Goal: Use online tool/utility

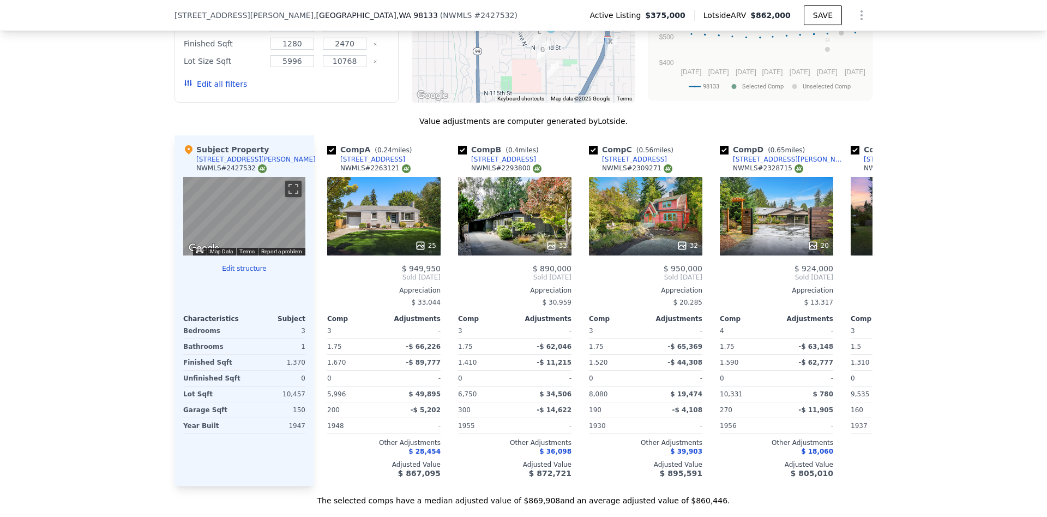
scroll to position [1027, 0]
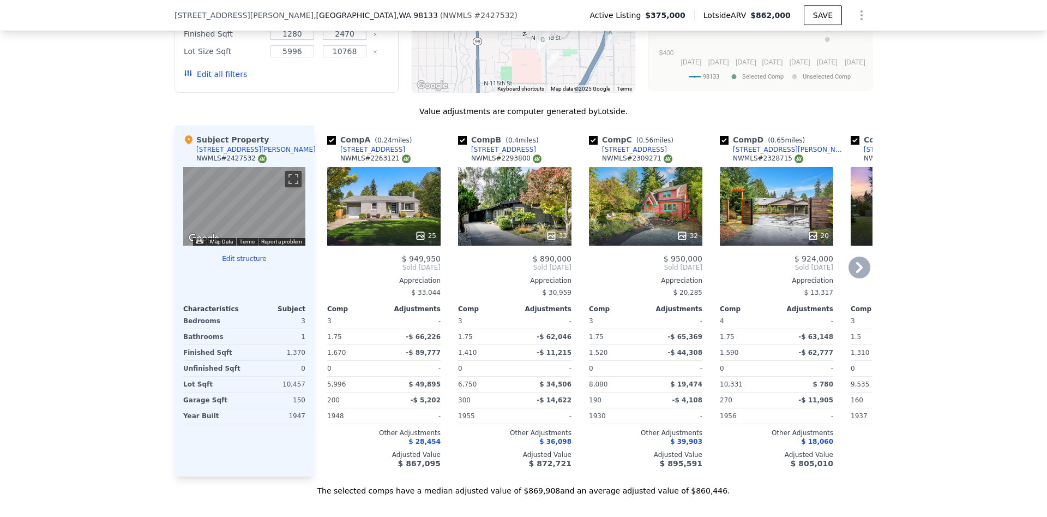
click at [856, 271] on icon at bounding box center [860, 267] width 22 height 22
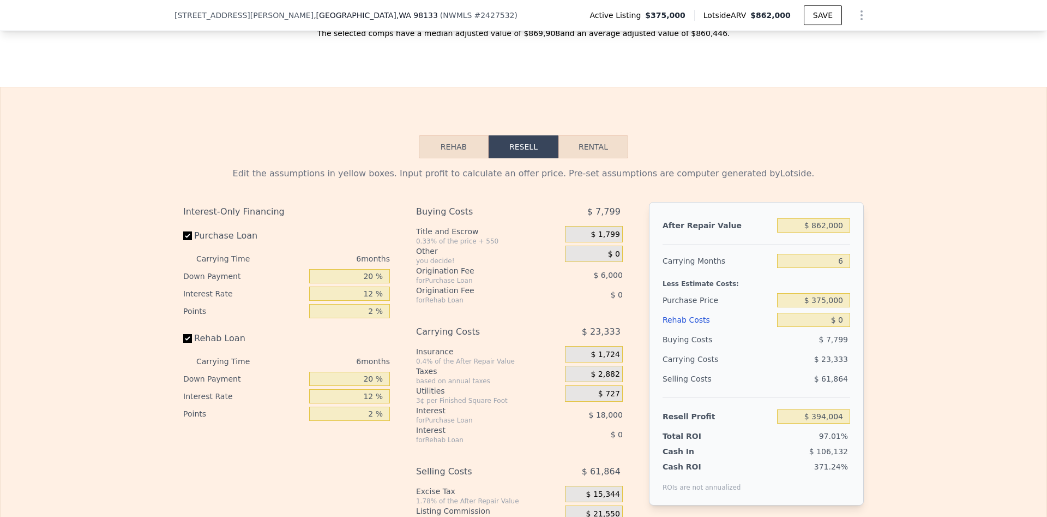
scroll to position [1558, 0]
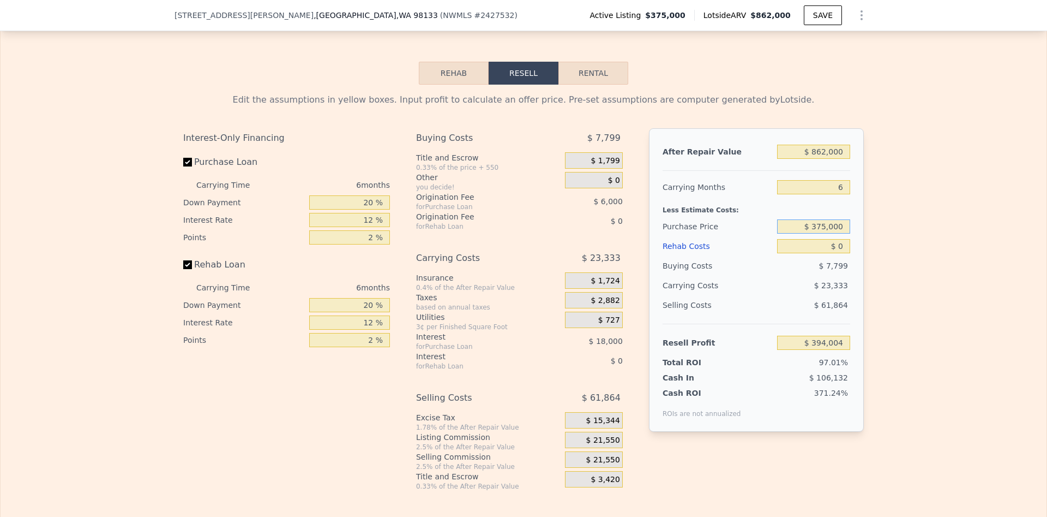
click at [817, 226] on input "$ 375,000" at bounding box center [813, 226] width 73 height 14
type input "$ 475,000"
click at [841, 245] on input "$ 0" at bounding box center [813, 246] width 73 height 14
type input "$ 287,271"
type input "$ 120"
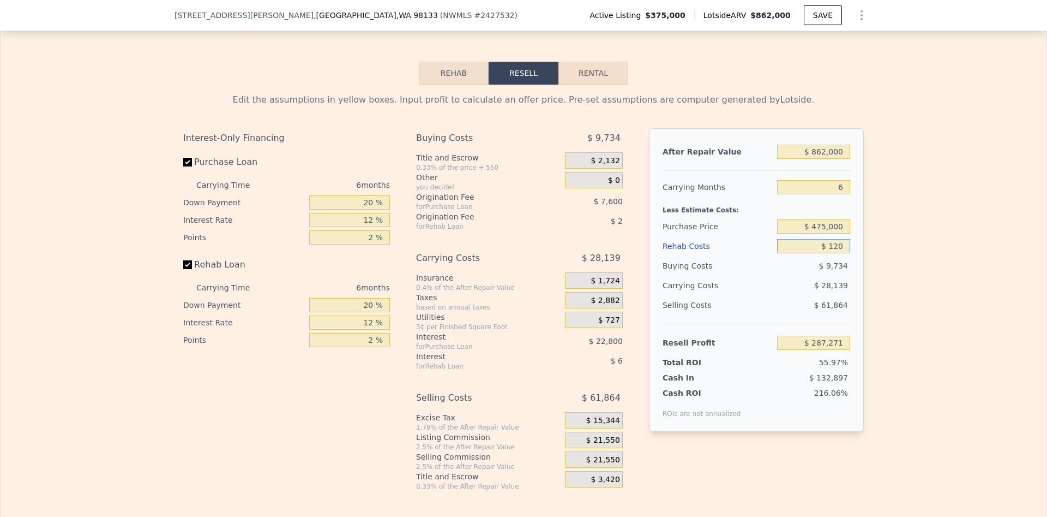
type input "$ 287,143"
type input "$ 12,000"
type input "$ 274,503"
type input "$ 120,000"
type input "$ 159,591"
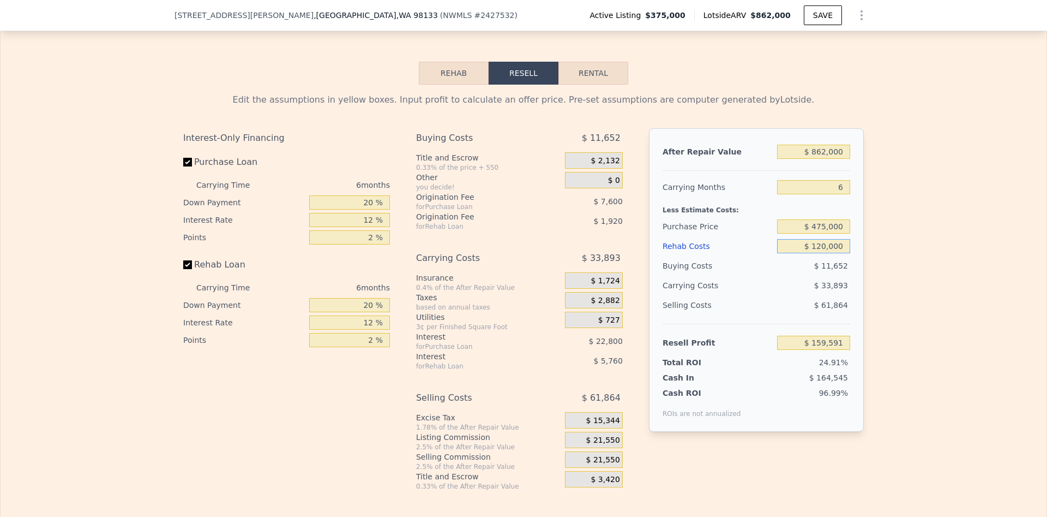
type input "$ 120,000"
click at [804, 299] on div "$ 61,864" at bounding box center [814, 305] width 74 height 20
click at [820, 153] on input "$ 862,000" at bounding box center [813, 152] width 73 height 14
type input "$ 62,000"
type input "-$ 581,905"
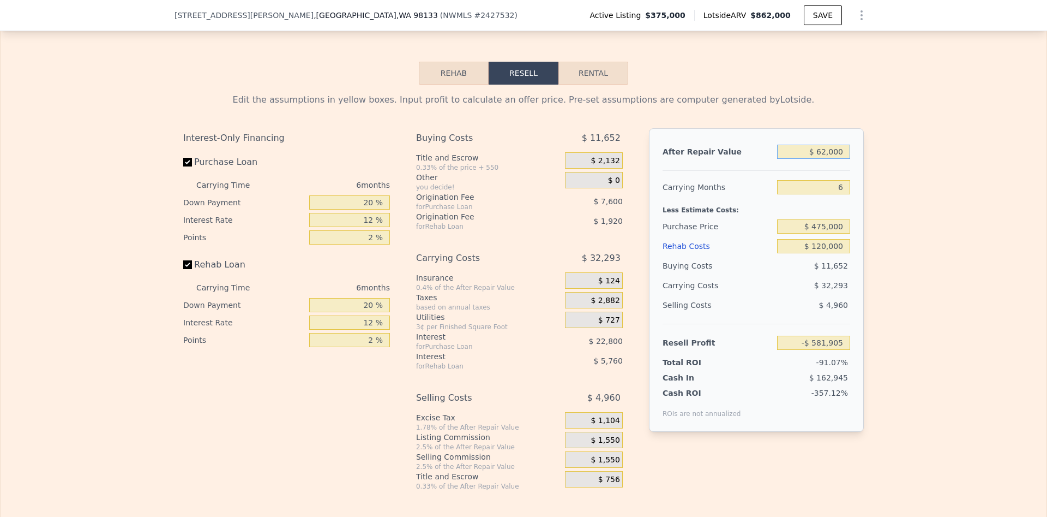
type input "$ 762,000"
type input "$ 66,904"
type input "$ 762,000"
click at [755, 310] on div "Selling Costs" at bounding box center [718, 305] width 110 height 20
drag, startPoint x: 368, startPoint y: 217, endPoint x: 375, endPoint y: 217, distance: 7.1
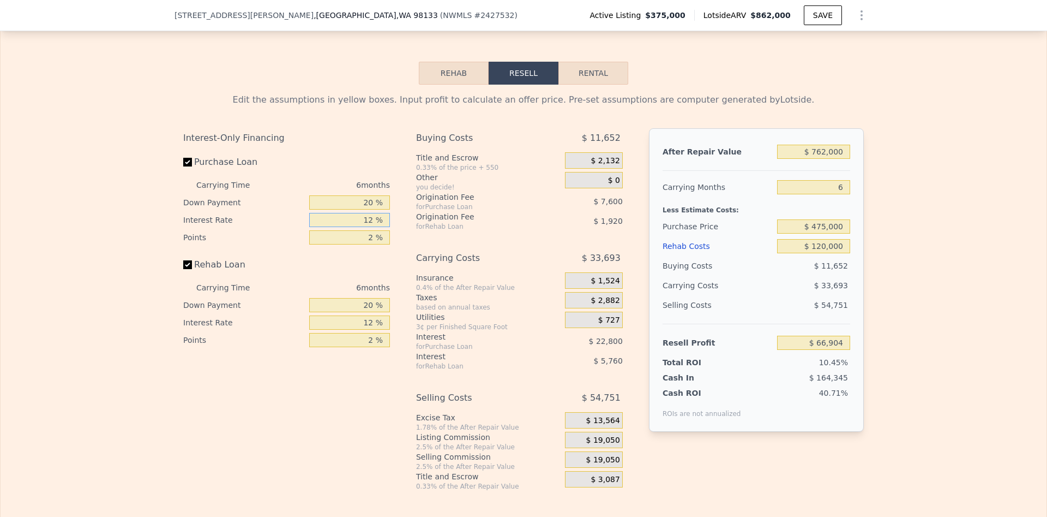
click at [375, 217] on input "12 %" at bounding box center [349, 220] width 81 height 14
type input "9.5 %"
type input "$ 71,656"
type input "9.5 %"
click at [418, 250] on div "Carrying Costs" at bounding box center [477, 258] width 122 height 20
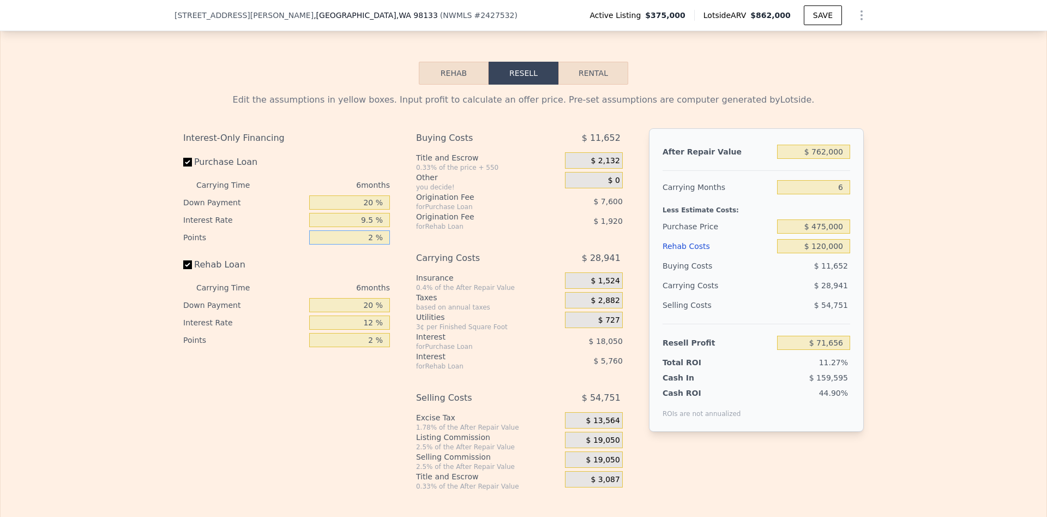
click at [373, 234] on input "2 %" at bounding box center [349, 237] width 81 height 14
type input "1 %"
type input "$ 75,456"
type input "1 %"
click at [427, 367] on div "for Rehab Loan" at bounding box center [477, 366] width 122 height 9
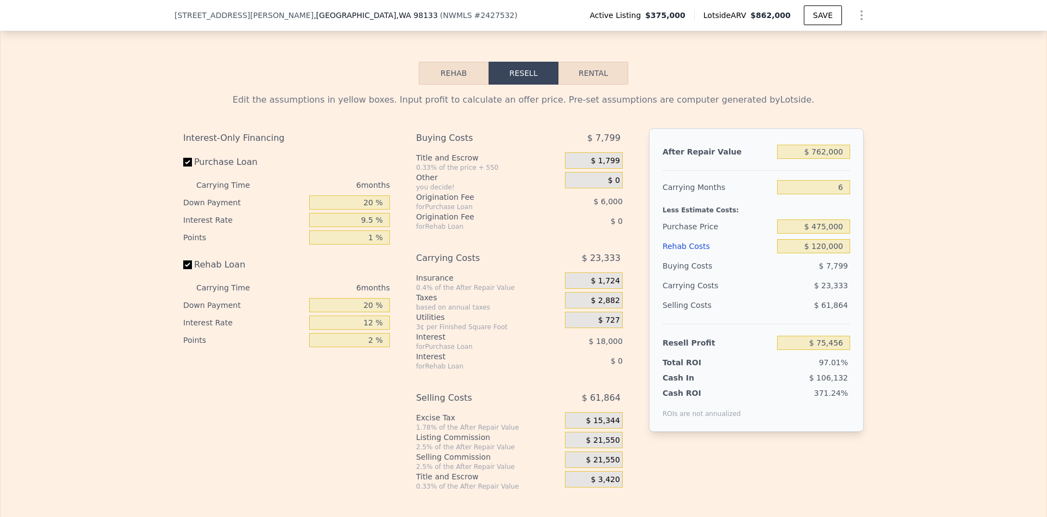
type input "$ 862,000"
type input "$ 0"
type input "$ 394,004"
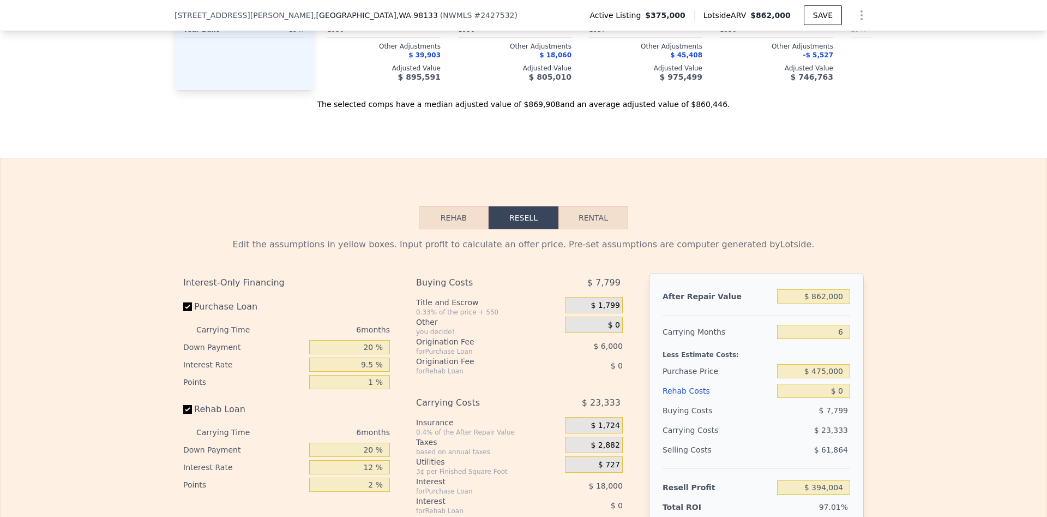
scroll to position [1531, 0]
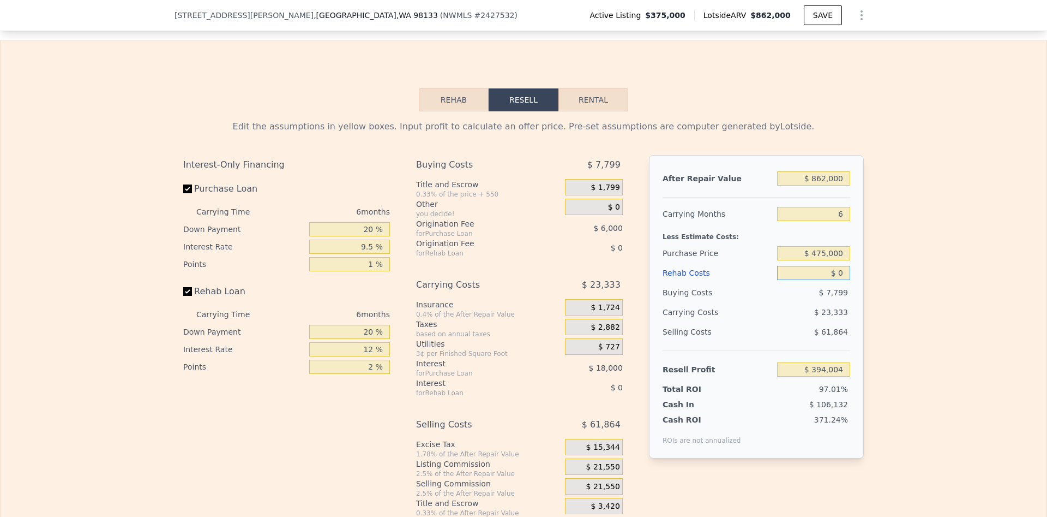
click at [838, 275] on input "$ 0" at bounding box center [813, 273] width 73 height 14
type input "$ 1,650"
type input "$ 392,250"
type input "$ 1,650,000"
type input "-$ 1,361,596"
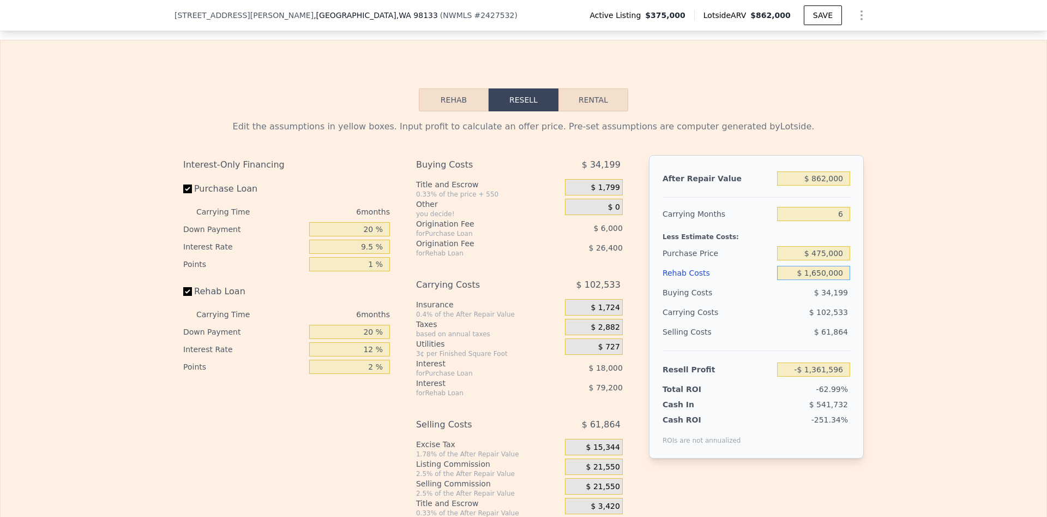
type input "$ 1,650,000"
click at [776, 325] on div "Selling Costs $ 61,864" at bounding box center [757, 336] width 188 height 28
click at [818, 181] on input "$ 862,000" at bounding box center [813, 178] width 73 height 14
type input "$ 1,862,000"
type input "-$ 434,726"
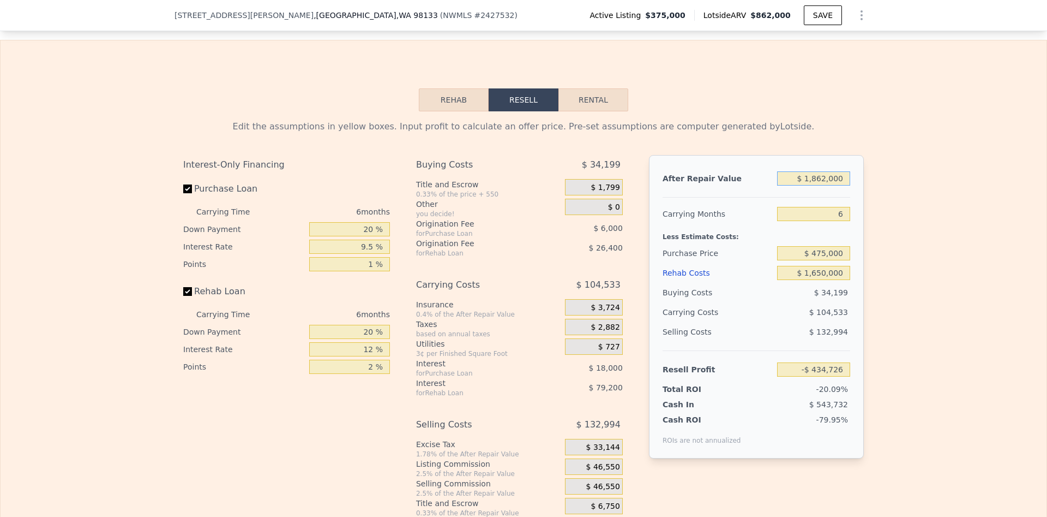
type input "$ 1,862,000"
click at [791, 356] on div "Resell Profit -$ 434,726" at bounding box center [757, 364] width 188 height 29
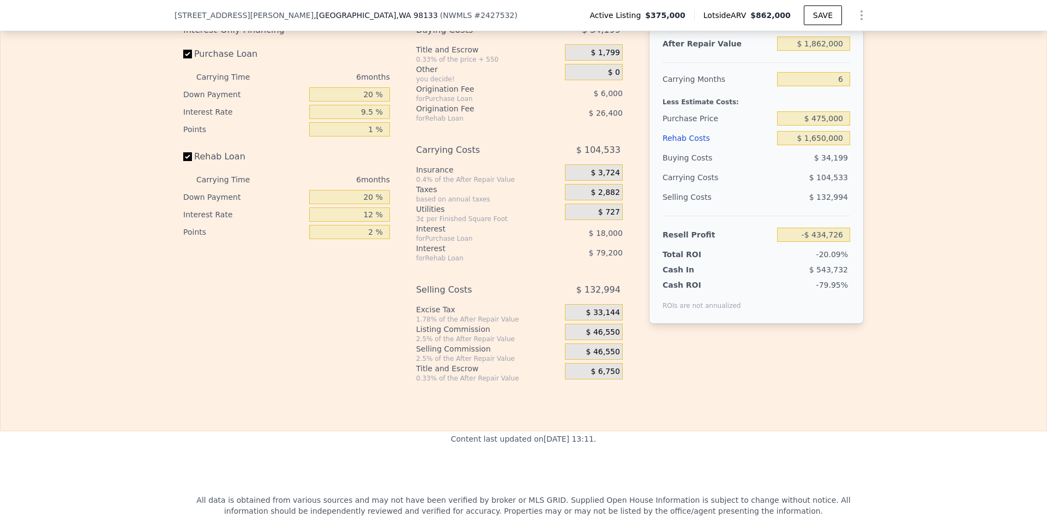
scroll to position [1669, 0]
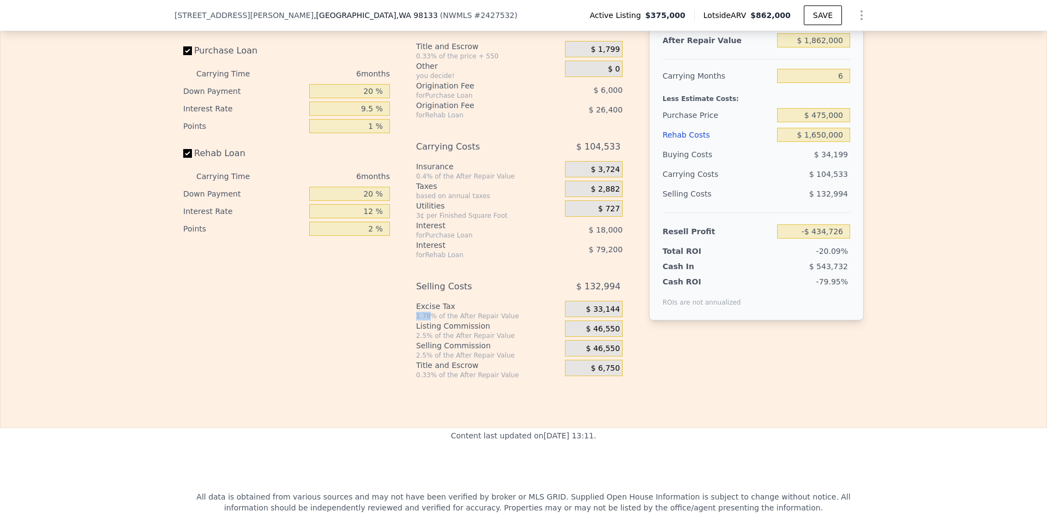
drag, startPoint x: 417, startPoint y: 314, endPoint x: 430, endPoint y: 313, distance: 13.1
click at [430, 313] on div "1.78% of the After Repair Value" at bounding box center [488, 315] width 145 height 9
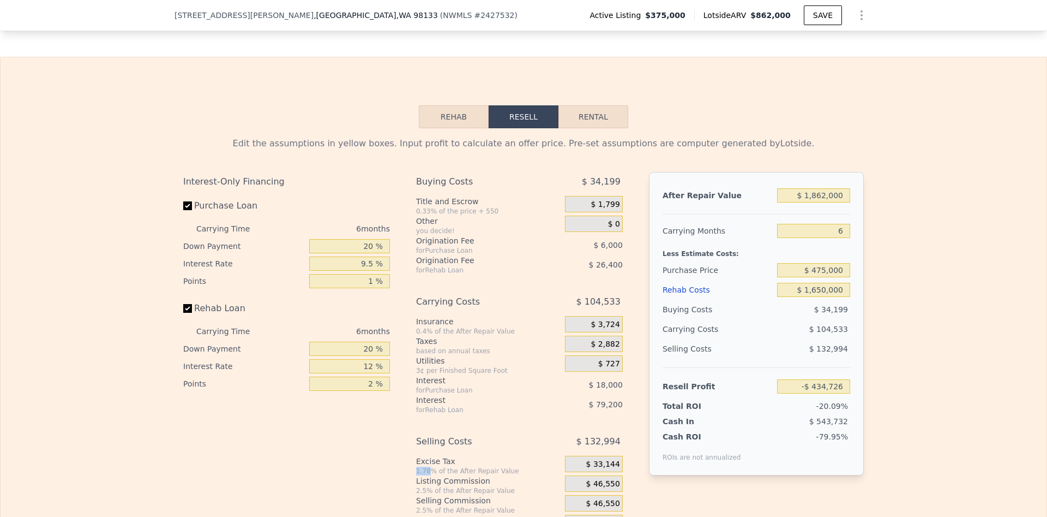
scroll to position [1572, 0]
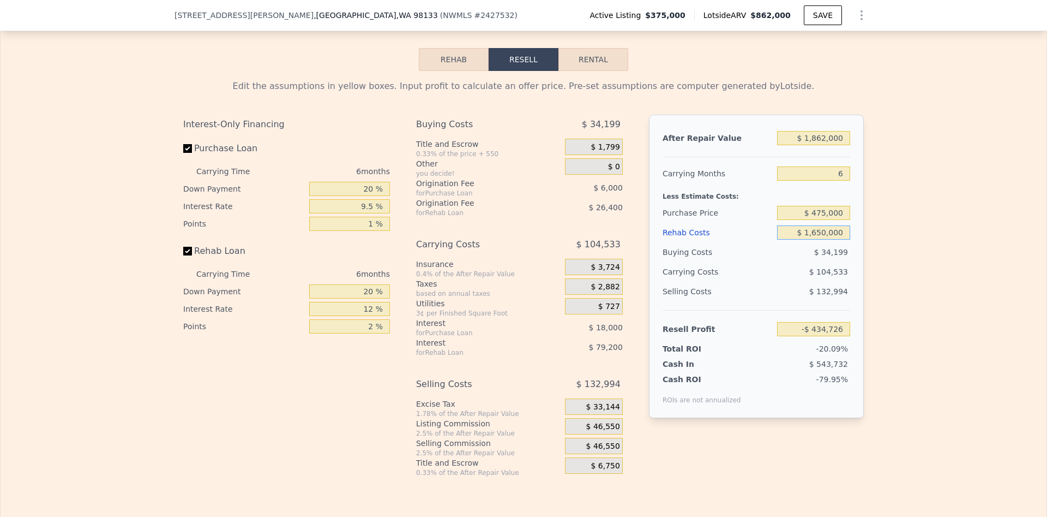
click at [818, 233] on input "$ 1,650,000" at bounding box center [813, 232] width 73 height 14
type input "$ 150,000"
type input "$ 1,161,274"
type input "$ 1,550,000"
type input "-$ 328,326"
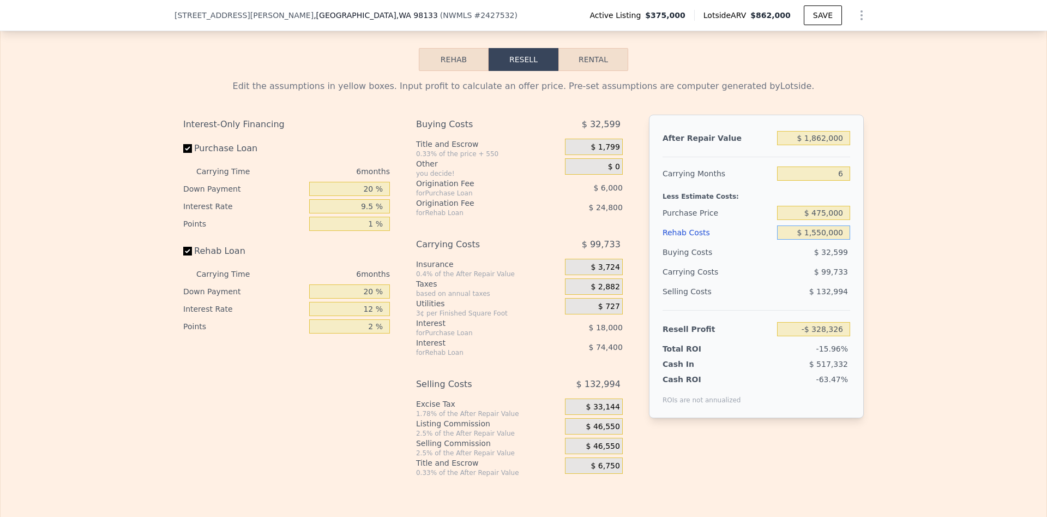
type input "$ 1,550,000"
click at [793, 276] on div "$ 99,733" at bounding box center [792, 272] width 115 height 20
click at [814, 137] on input "$ 1,862,000" at bounding box center [813, 138] width 73 height 14
type input "$ 2,862,000"
type input "$ 598,544"
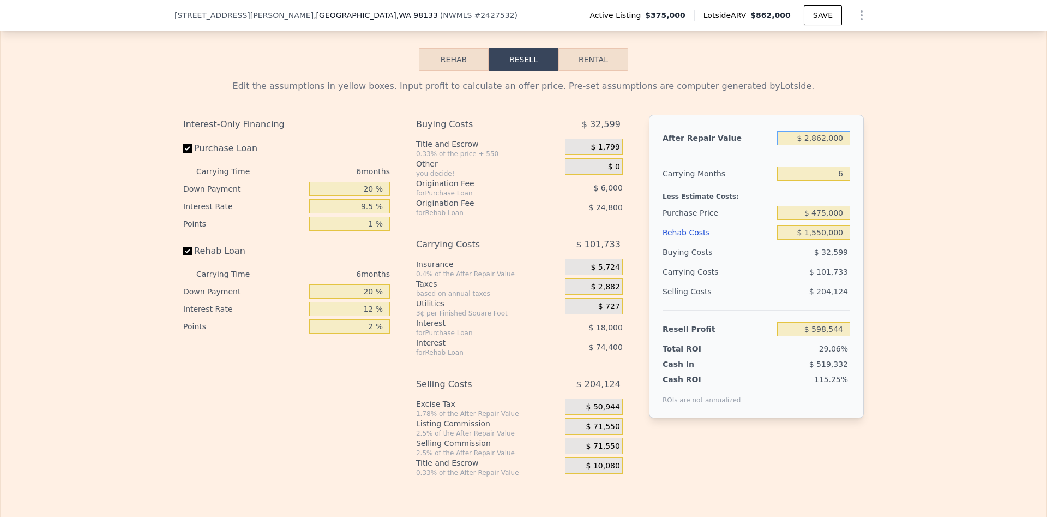
type input "$ 262,000"
type input "-$ 1,811,318"
type input "$ 2,062,000"
type input "-$ 142,952"
click at [769, 274] on div "$ 100,133" at bounding box center [792, 272] width 115 height 20
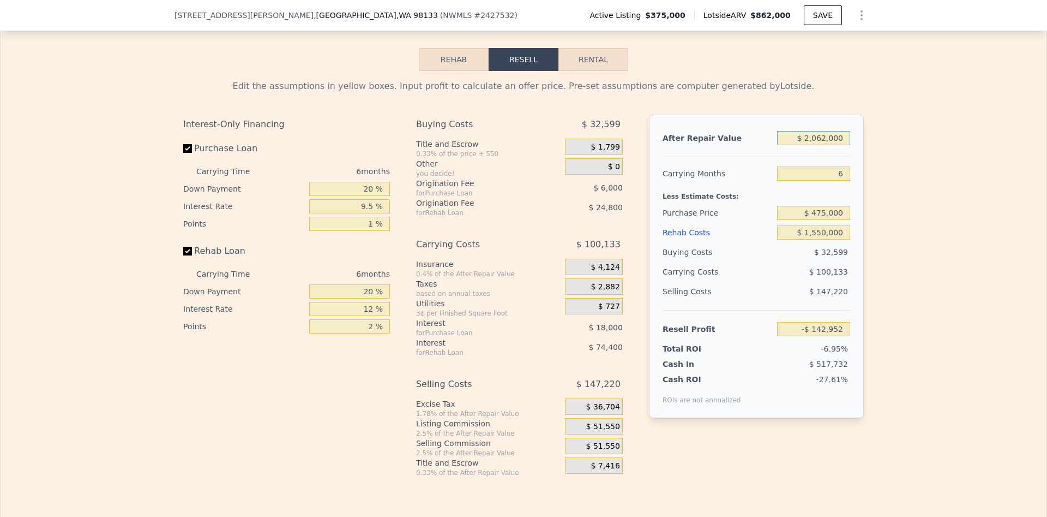
click at [819, 139] on input "$ 2,062,000" at bounding box center [813, 138] width 73 height 14
type input "$ 2,262,000"
type input "$ 42,422"
type input "$ 2,262,000"
click at [752, 269] on div "$ 100,533" at bounding box center [792, 272] width 115 height 20
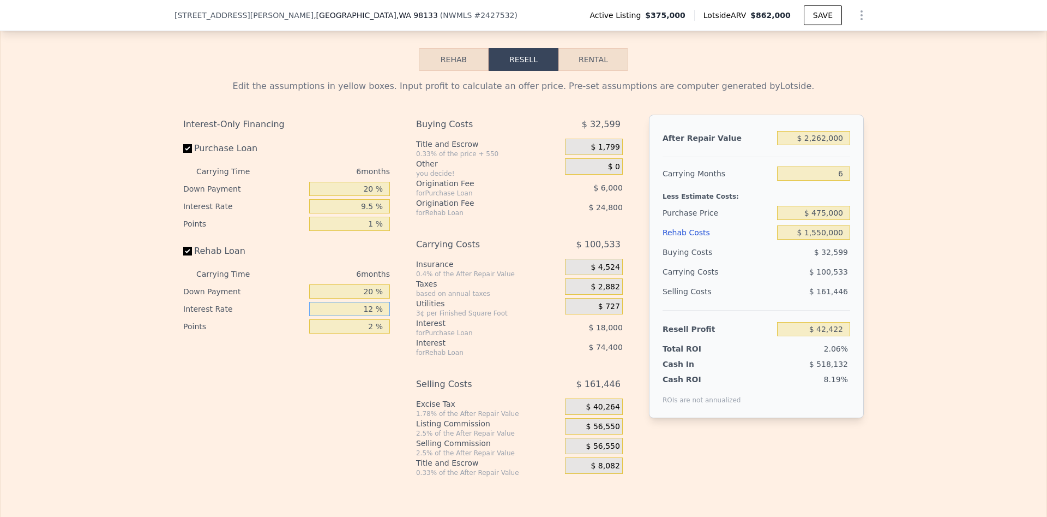
drag, startPoint x: 364, startPoint y: 304, endPoint x: 373, endPoint y: 299, distance: 9.8
click at [373, 302] on input "12 %" at bounding box center [349, 309] width 81 height 14
type input "9 %"
type input "$ 61,022"
type input "9.5 %"
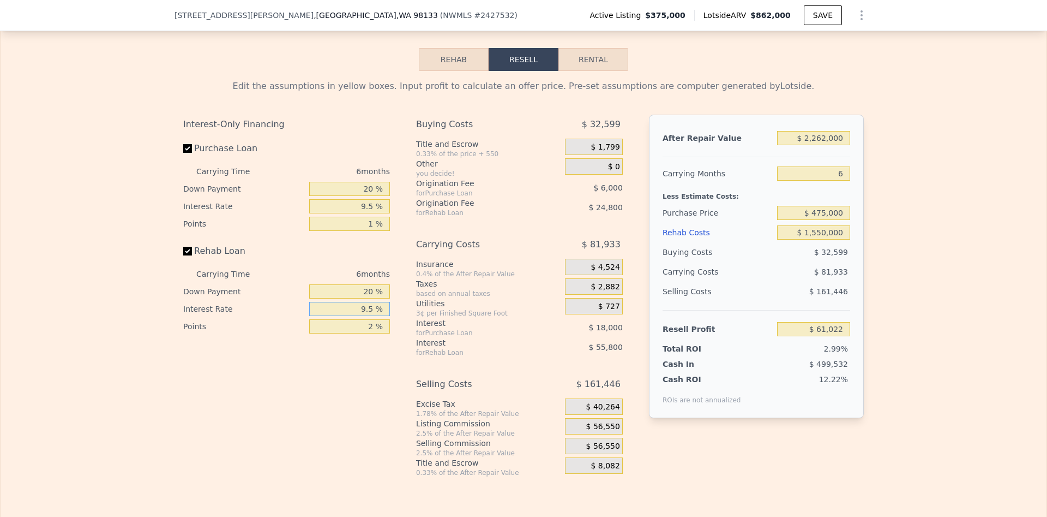
type input "$ 57,920"
type input "9.5 %"
click at [410, 321] on div "Interest-Only Financing Purchase Loan Carrying Time 6 months Down Payment 20 % …" at bounding box center [523, 296] width 681 height 362
click at [373, 326] on input "2 %" at bounding box center [349, 326] width 81 height 14
type input "1 %"
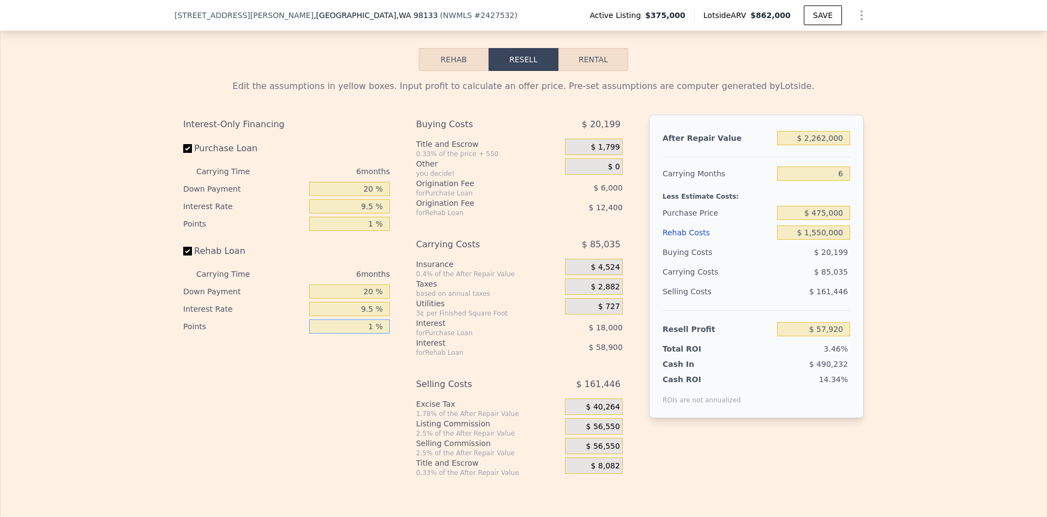
type input "$ 70,320"
type input "1 %"
click at [479, 360] on div "Buying Costs $ 20,199 Title and Escrow 0.33% of the price + 550 $ 1,799 Other y…" at bounding box center [519, 296] width 207 height 362
type input "$ 862,000"
type input "$ 0"
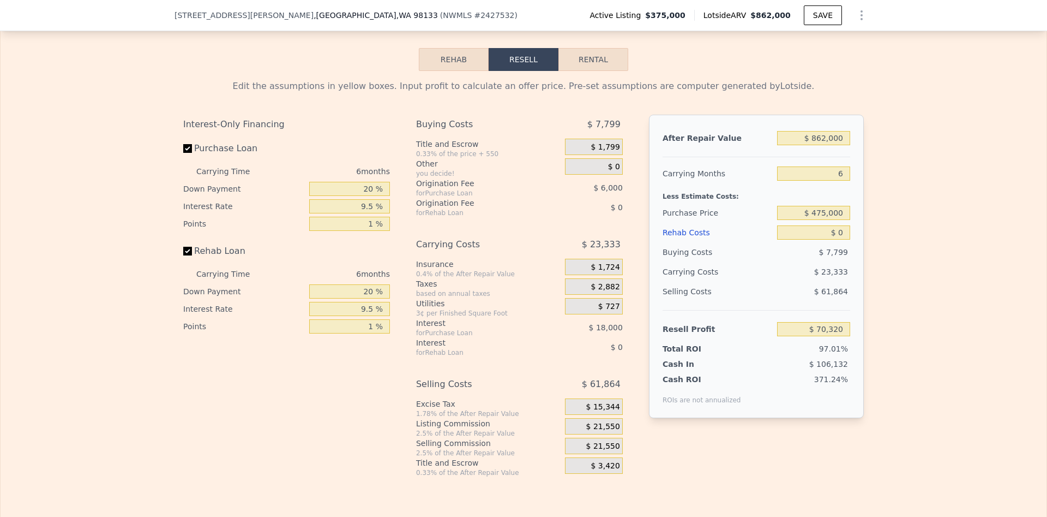
type input "$ 394,004"
click at [769, 343] on div "97.01%" at bounding box center [792, 348] width 115 height 11
